Goal: Find specific page/section: Find specific page/section

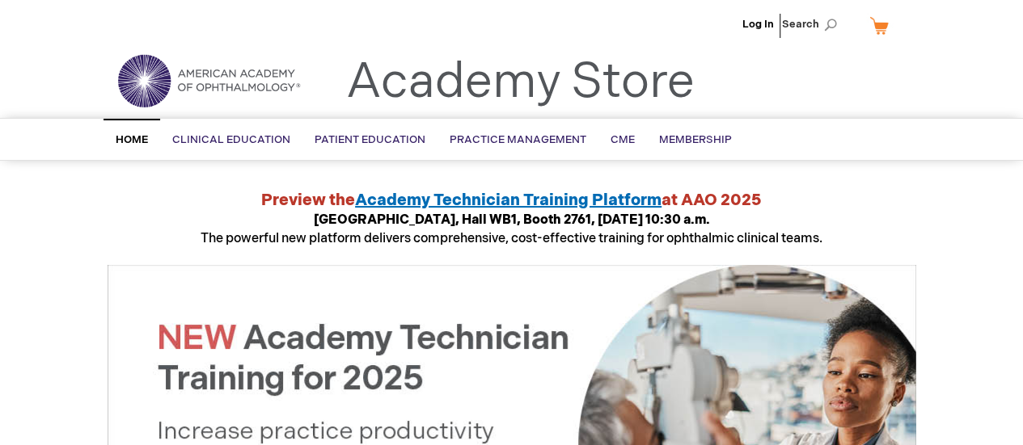
click at [763, 30] on link "Log In" at bounding box center [758, 24] width 32 height 13
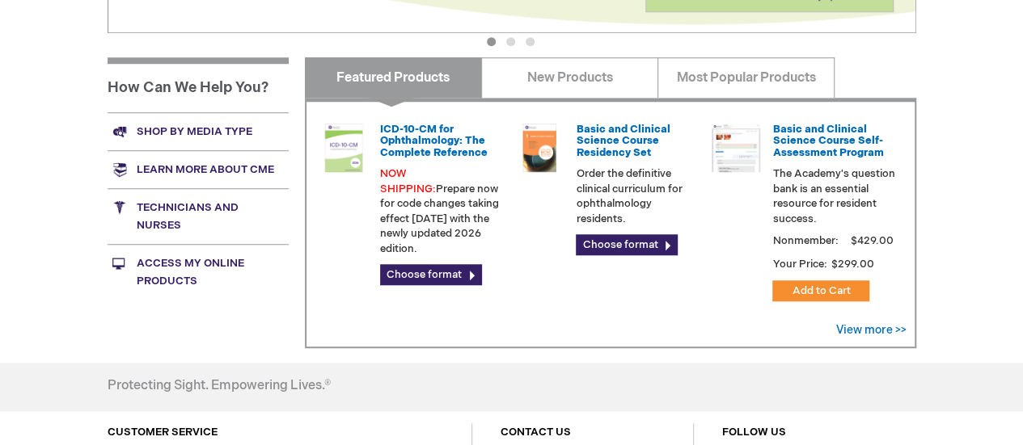
scroll to position [647, 0]
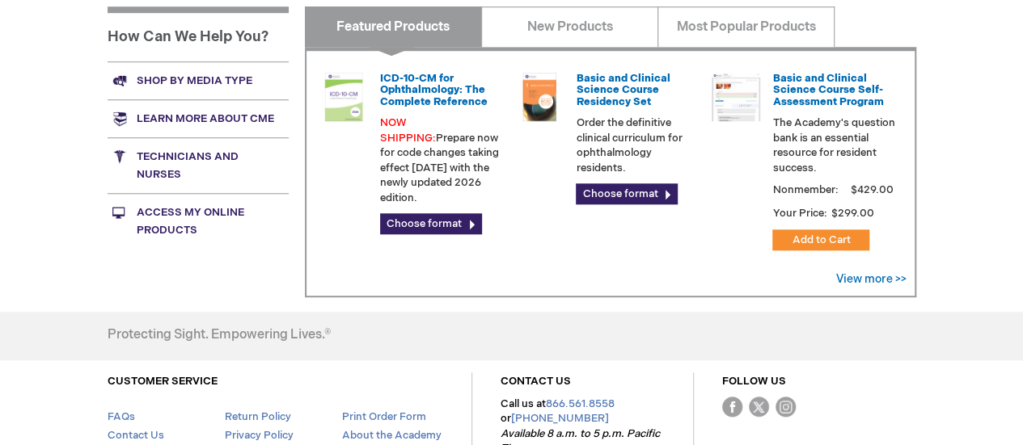
click at [195, 218] on link "Access My Online Products" at bounding box center [198, 221] width 181 height 56
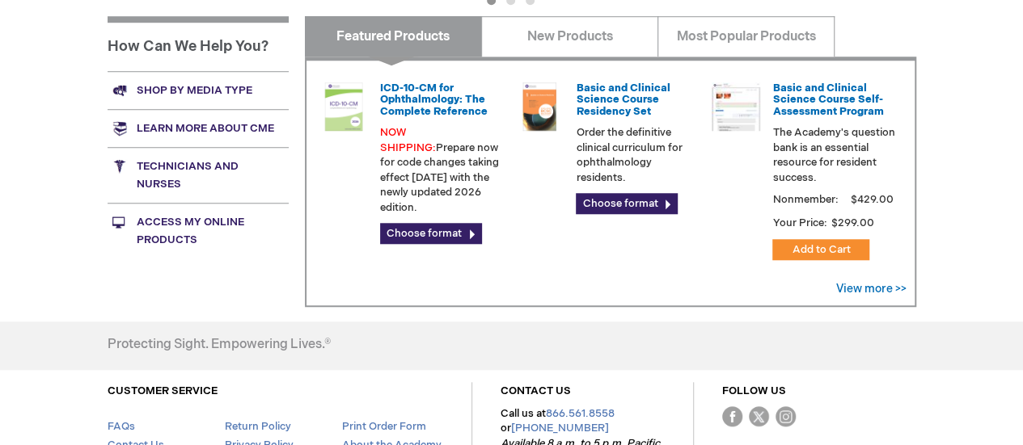
scroll to position [647, 0]
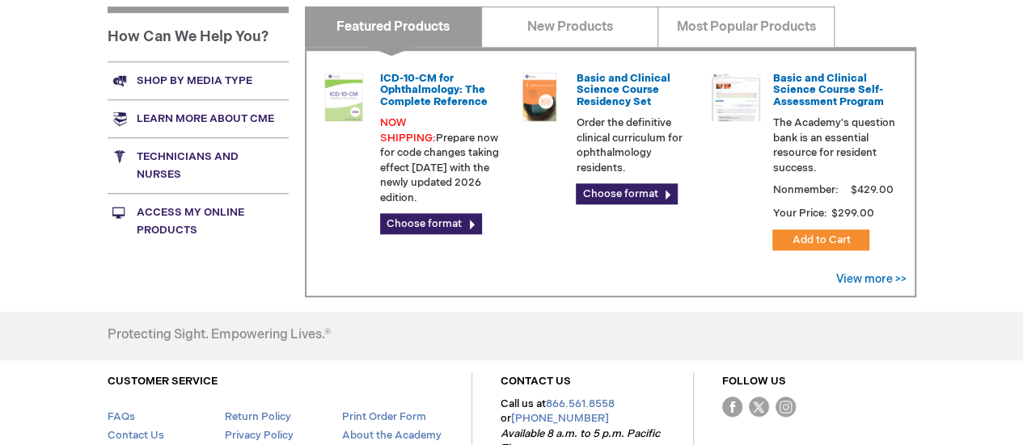
click at [224, 222] on link "Access My Online Products" at bounding box center [198, 221] width 181 height 56
